Goal: Information Seeking & Learning: Learn about a topic

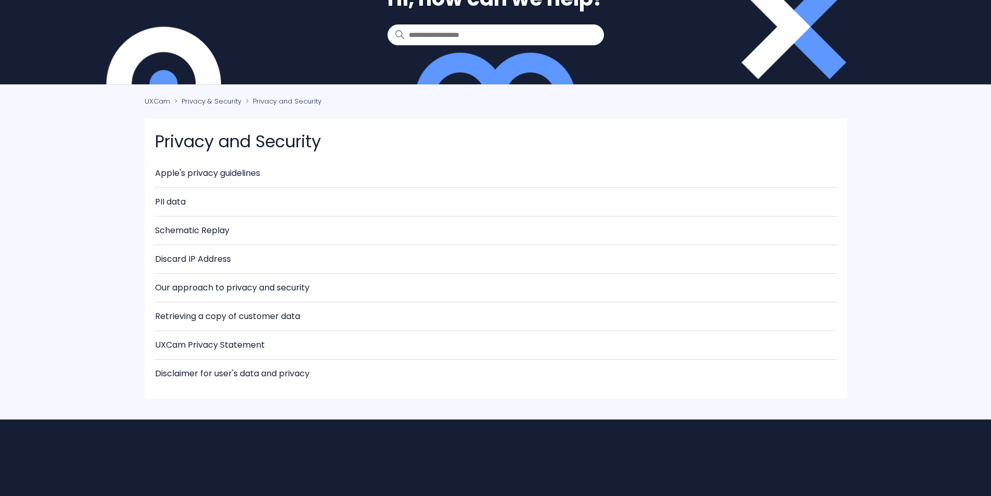
scroll to position [52, 0]
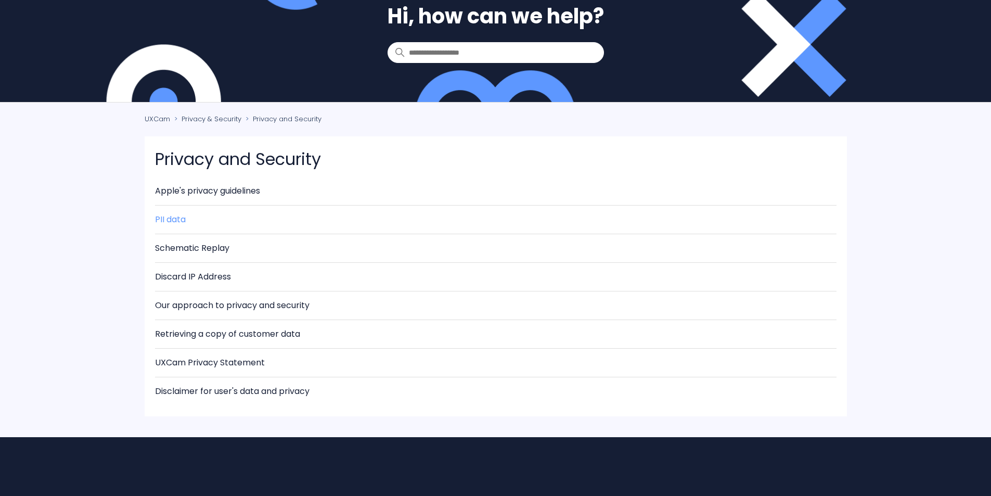
click at [174, 218] on link "PII data" at bounding box center [170, 219] width 31 height 12
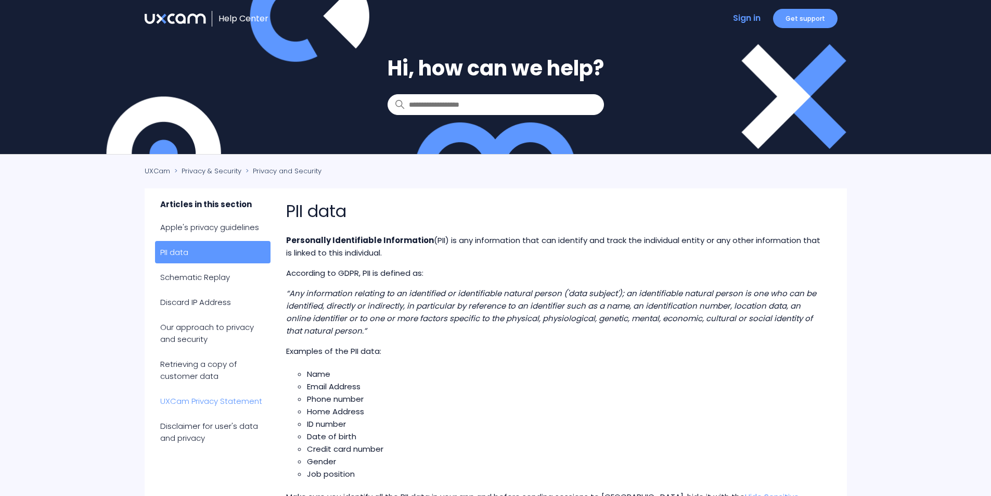
click at [218, 409] on link "UXCam Privacy Statement" at bounding box center [213, 401] width 116 height 22
click at [219, 404] on link "UXCam Privacy Statement" at bounding box center [213, 401] width 116 height 22
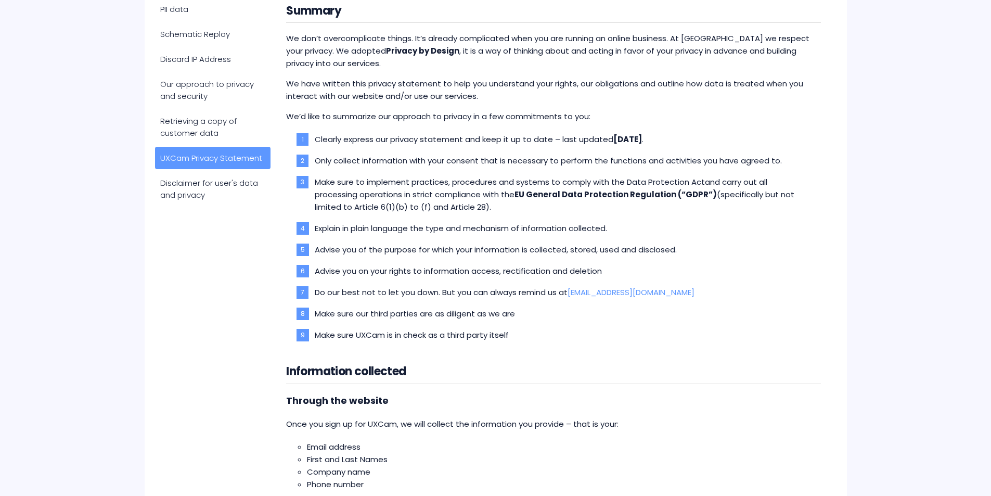
scroll to position [208, 0]
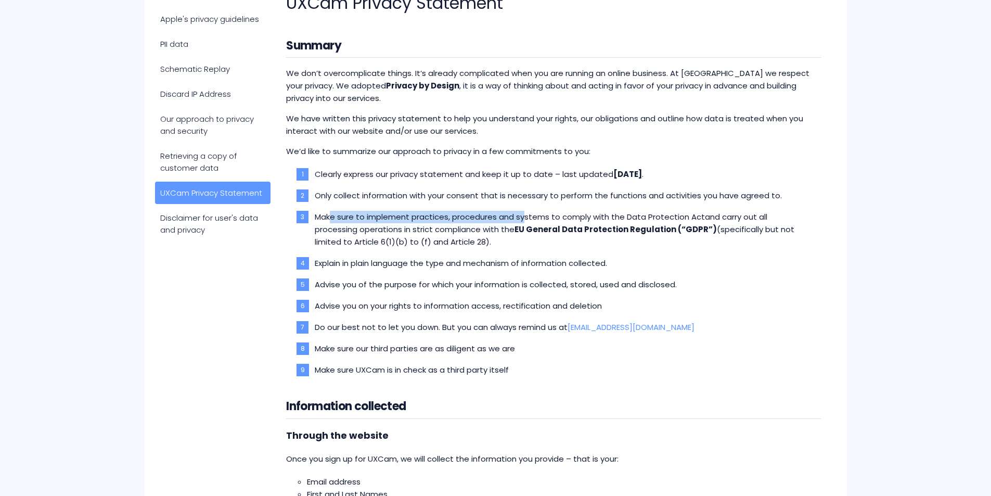
drag, startPoint x: 330, startPoint y: 221, endPoint x: 523, endPoint y: 218, distance: 192.6
click at [523, 218] on span "Make sure to implement practices, procedures and systems to comply with the Dat…" at bounding box center [510, 216] width 390 height 11
drag, startPoint x: 313, startPoint y: 241, endPoint x: 364, endPoint y: 243, distance: 51.5
click at [364, 243] on li "Make sure to implement practices, procedures and systems to comply with the Dat…" at bounding box center [561, 229] width 502 height 37
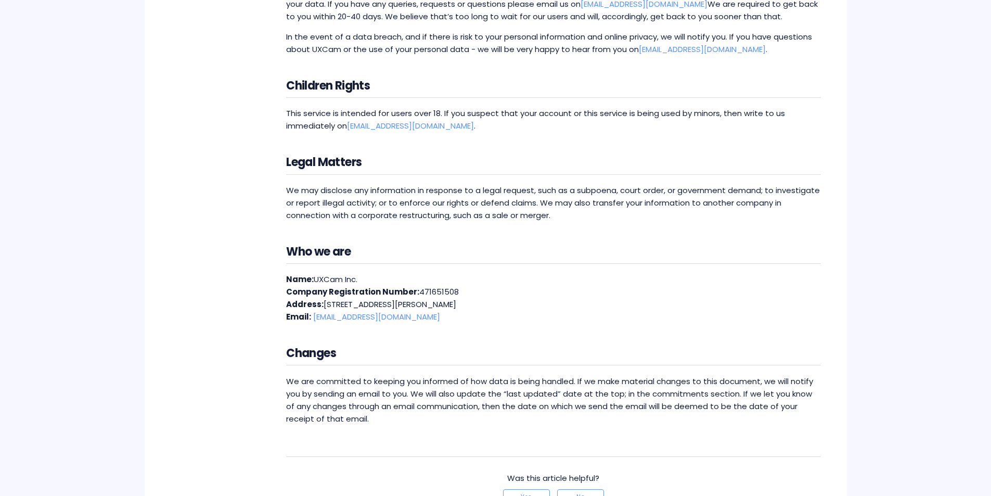
scroll to position [2342, 0]
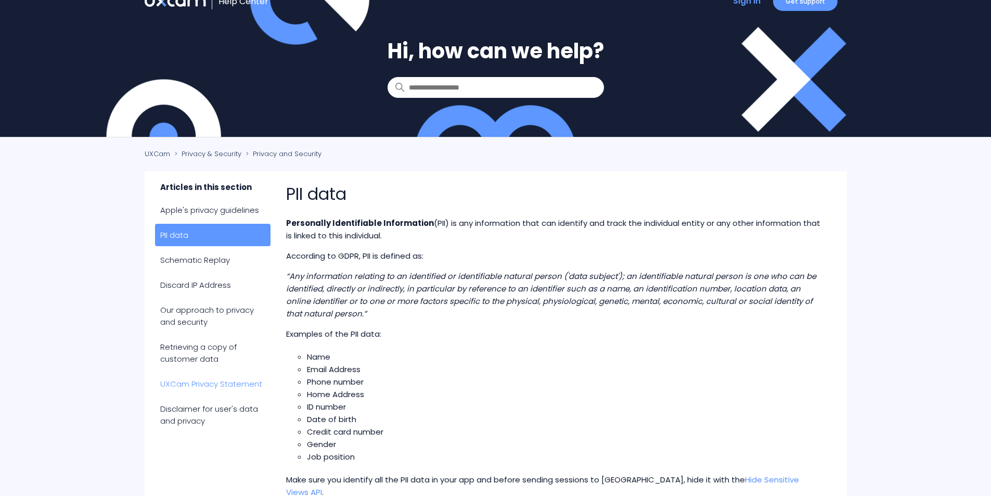
scroll to position [52, 0]
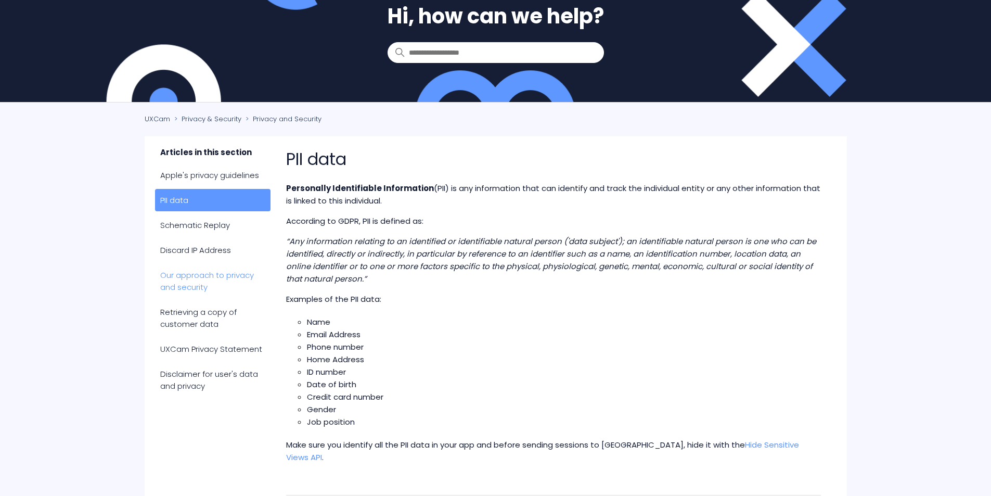
click at [213, 275] on link "Our approach to privacy and security" at bounding box center [213, 281] width 116 height 34
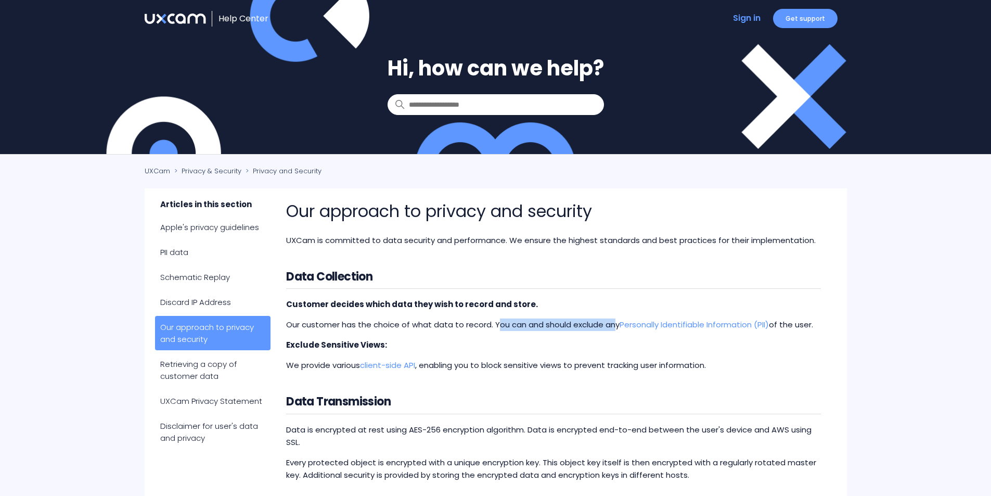
drag, startPoint x: 498, startPoint y: 325, endPoint x: 617, endPoint y: 326, distance: 118.7
click at [617, 326] on span "Our customer has the choice of what data to record. You can and should exclude …" at bounding box center [549, 324] width 527 height 11
click at [553, 341] on p "Exclude Sensitive Views:" at bounding box center [553, 345] width 534 height 12
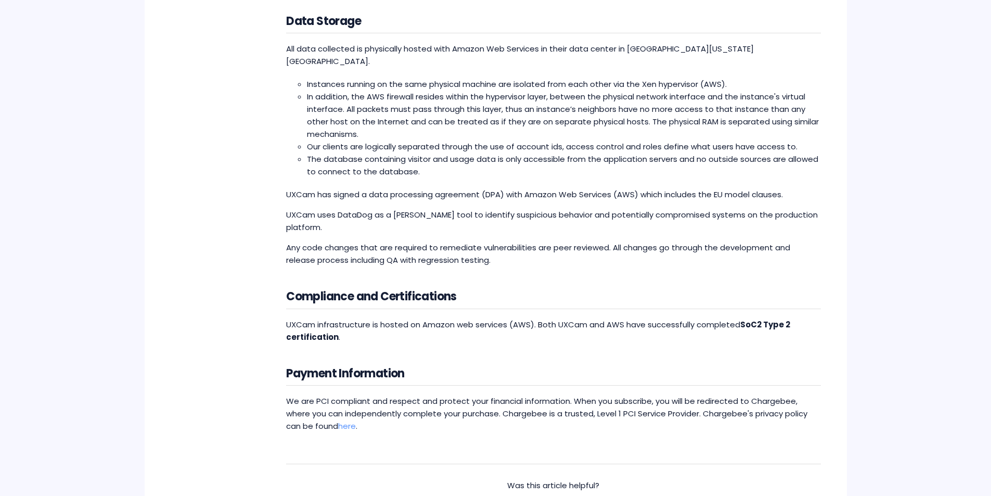
scroll to position [520, 0]
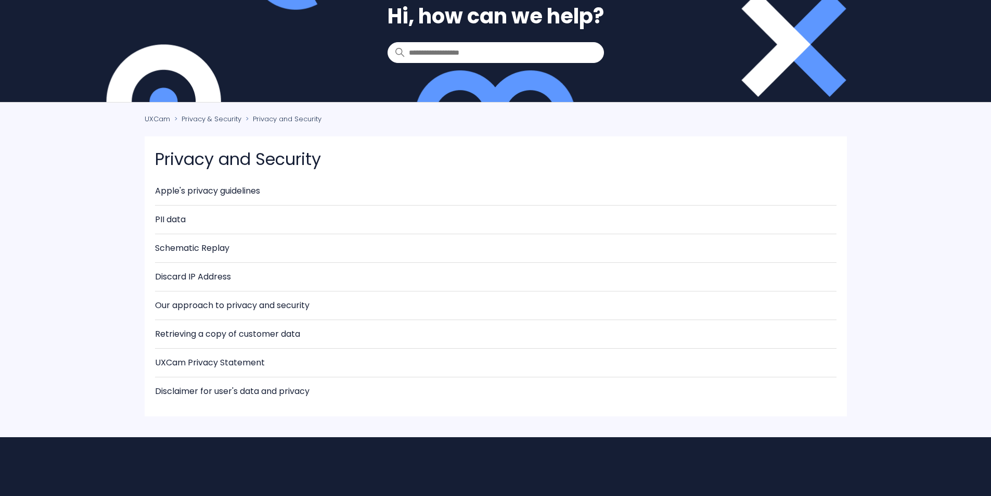
scroll to position [52, 0]
